Goal: Check status: Check status

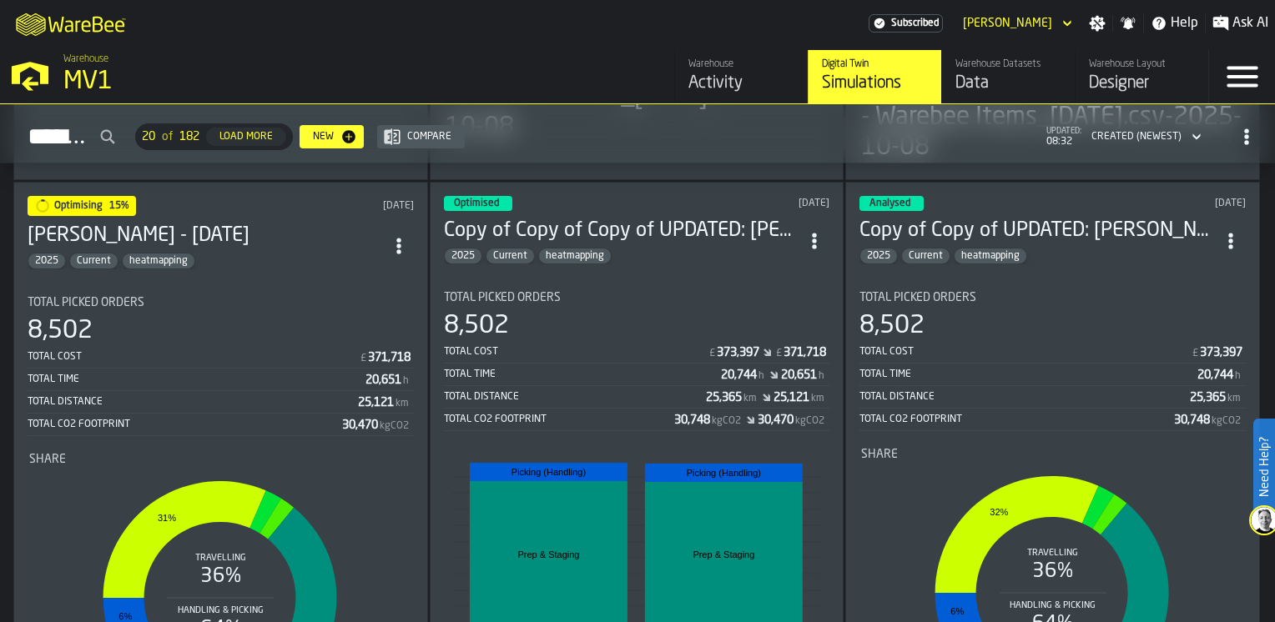
scroll to position [1168, 0]
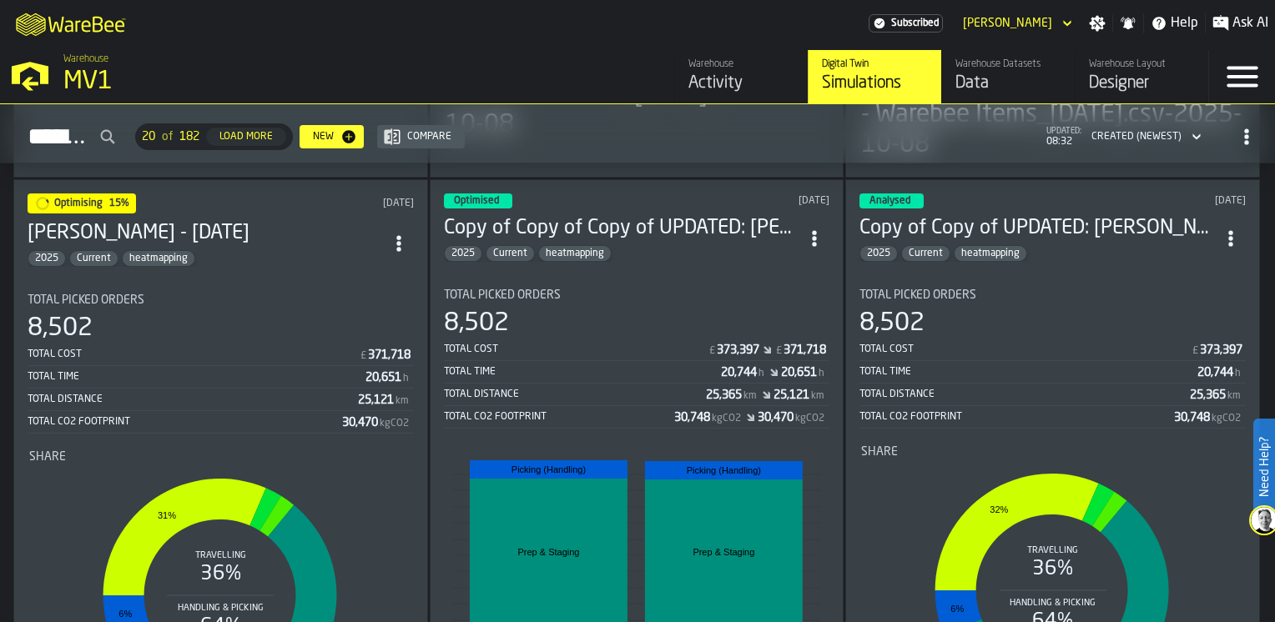
click at [237, 220] on h3 "[PERSON_NAME] - [DATE]" at bounding box center [206, 233] width 356 height 27
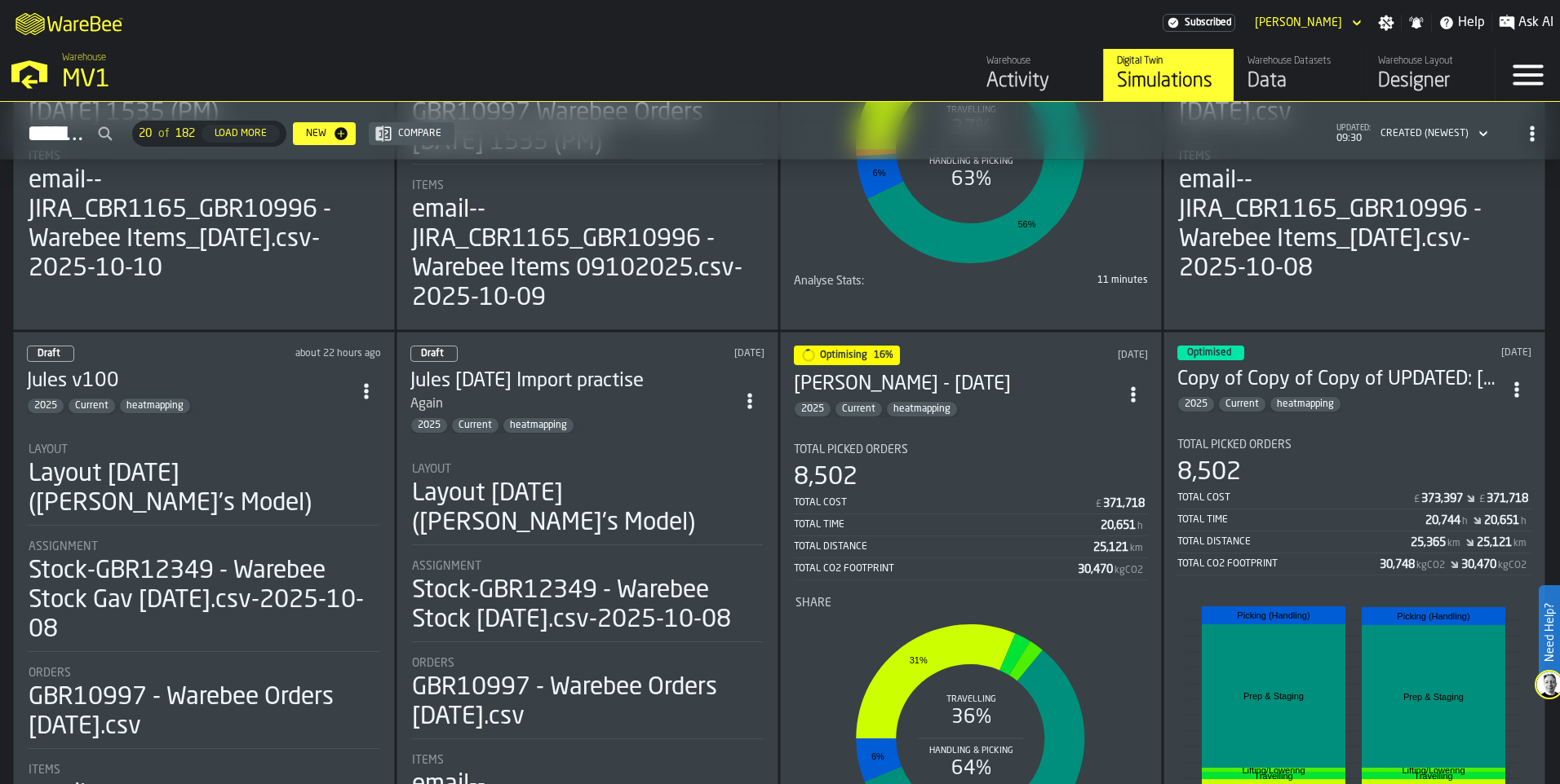
scroll to position [489, 0]
